Goal: Information Seeking & Learning: Learn about a topic

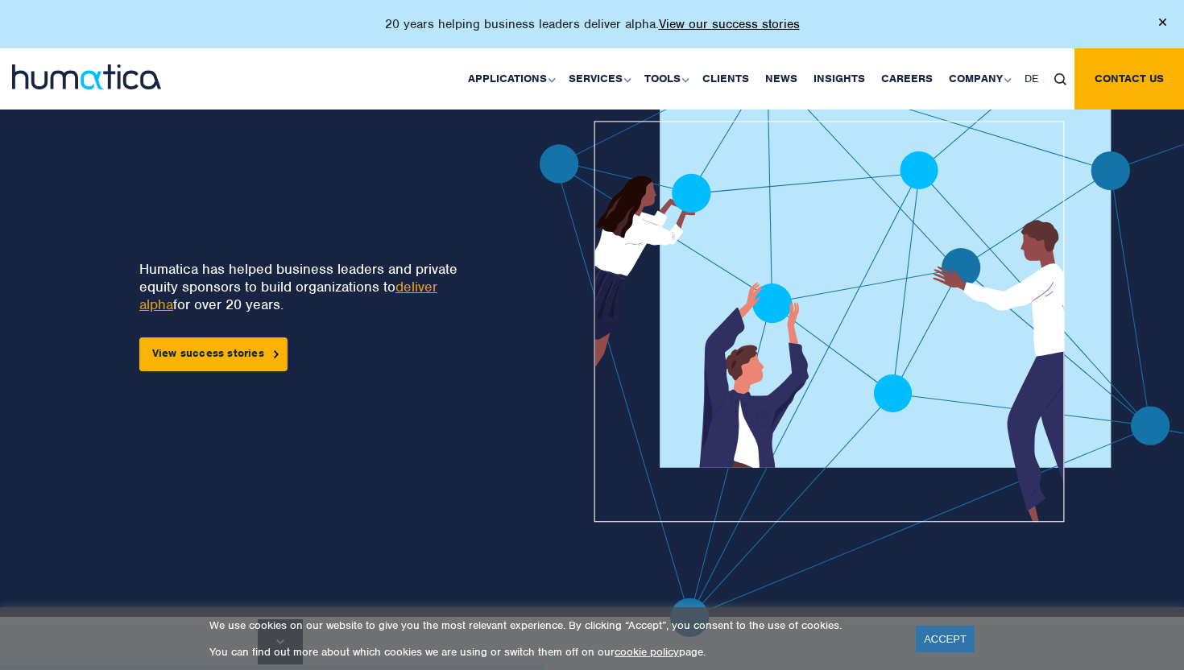
scroll to position [56, 0]
click at [897, 88] on link "Careers" at bounding box center [907, 78] width 68 height 61
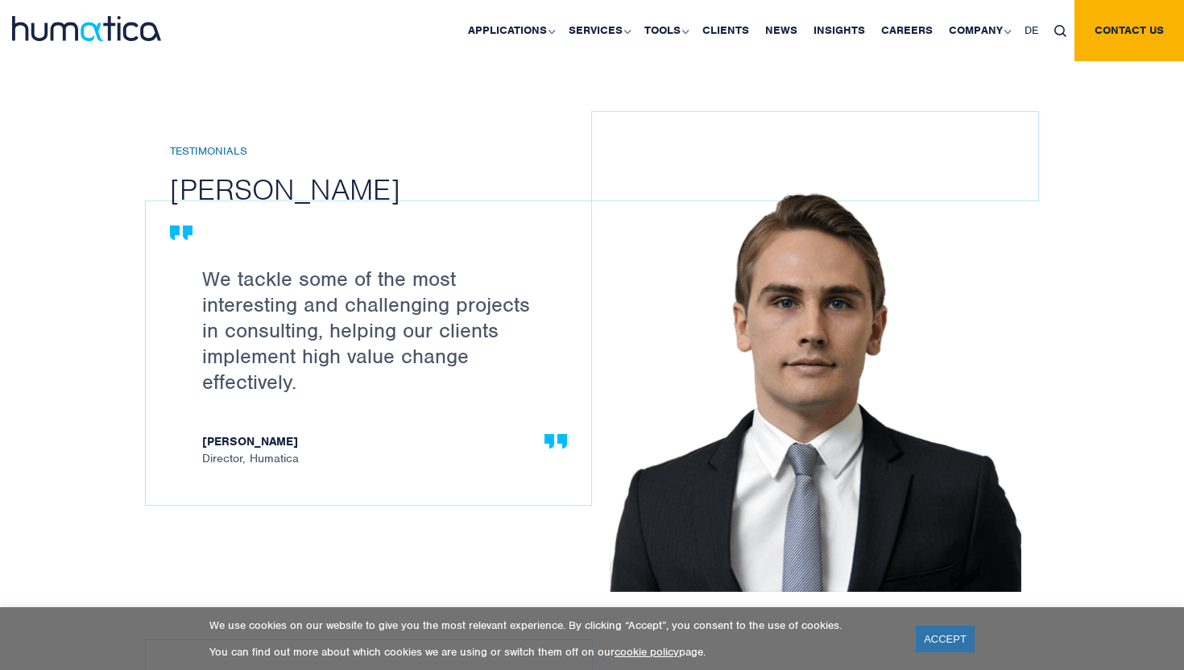
scroll to position [1765, 0]
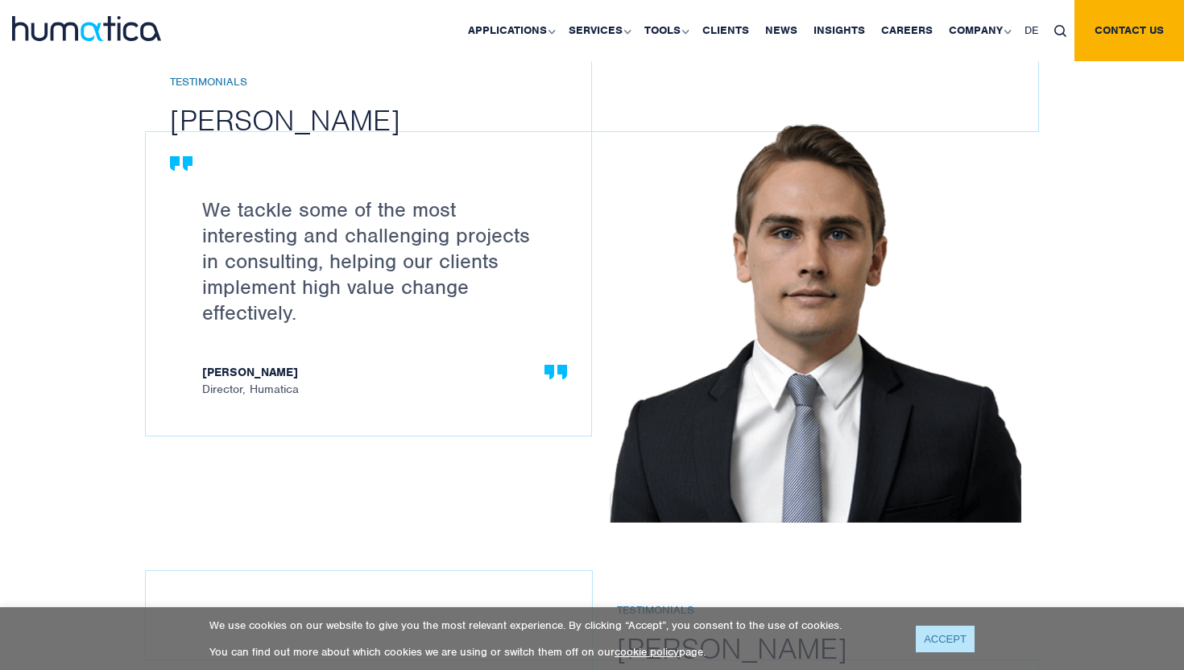
click at [929, 639] on link "ACCEPT" at bounding box center [945, 639] width 59 height 27
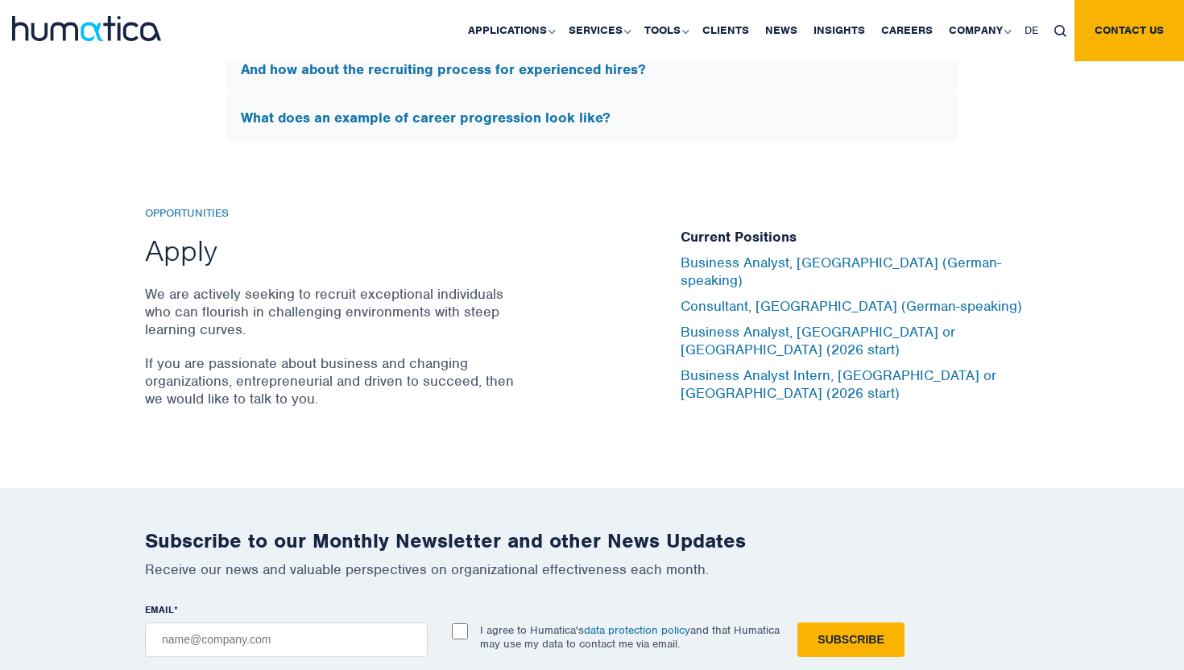
scroll to position [5250, 0]
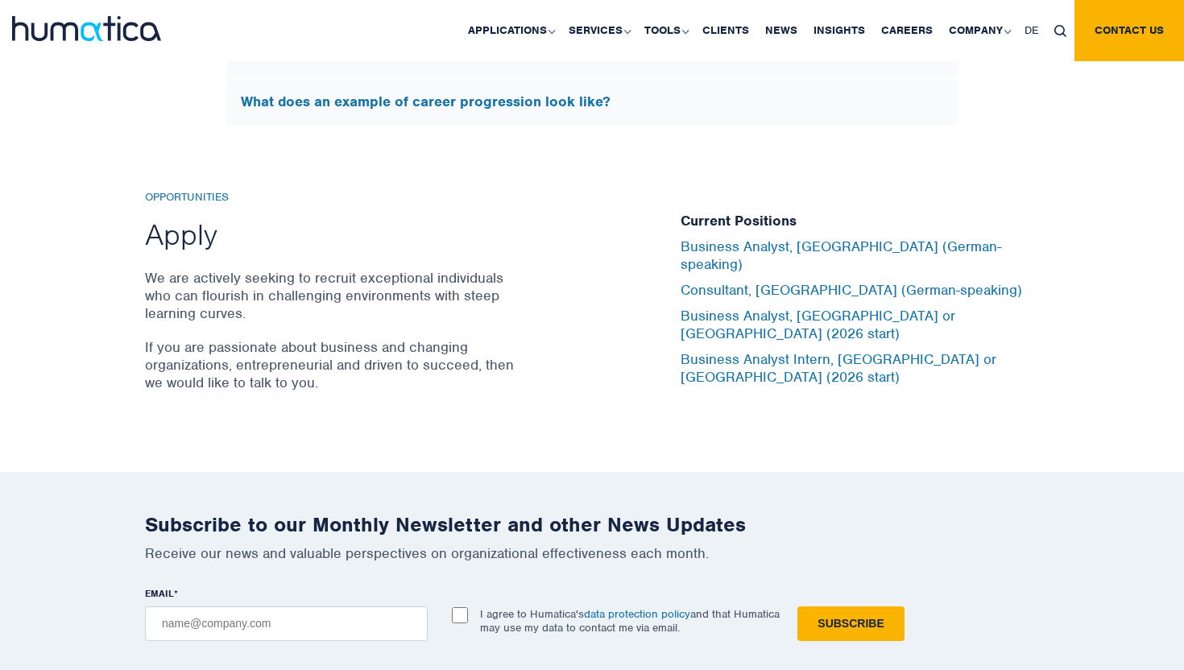
click at [297, 292] on p "We are actively seeking to recruit exceptional individuals who can flourish in …" at bounding box center [332, 295] width 374 height 53
click at [727, 230] on h5 "Current Positions" at bounding box center [859, 222] width 358 height 18
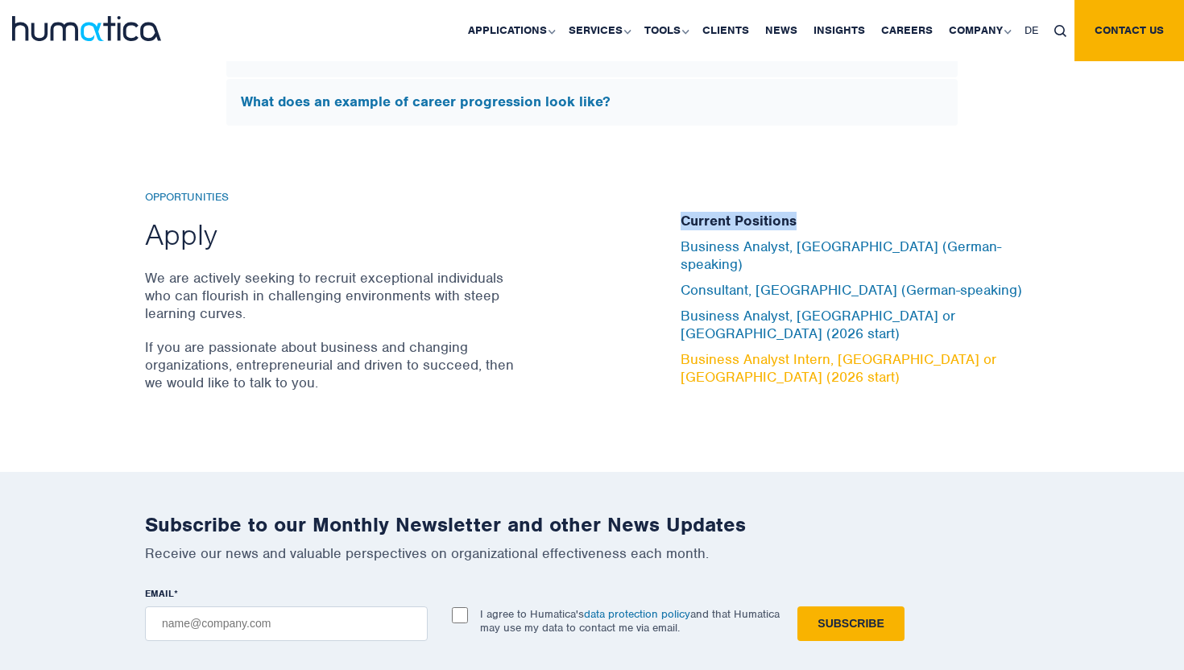
click at [726, 350] on link "Business Analyst Intern, London or Munich (2026 start)" at bounding box center [838, 367] width 316 height 35
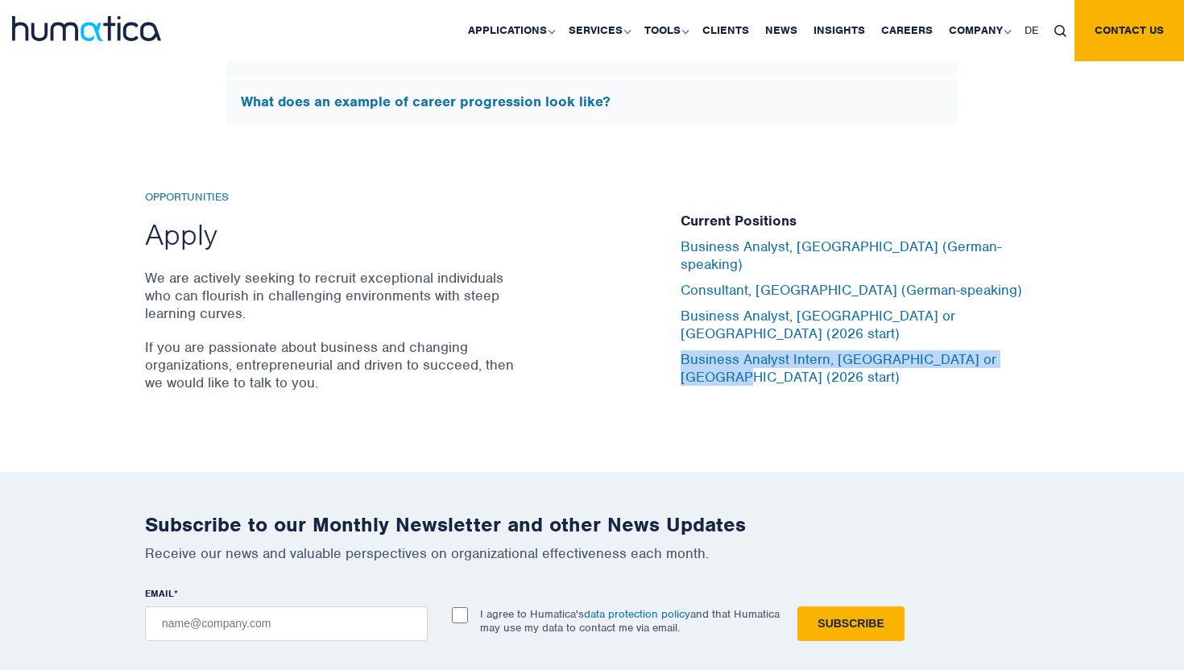
click at [808, 381] on div "Current Positions Business Analyst, Munich (German-speaking) Consultant, Munich…" at bounding box center [859, 299] width 358 height 217
copy link "Business Analyst Intern, London or Munich (2026 start)"
